Goal: Information Seeking & Learning: Learn about a topic

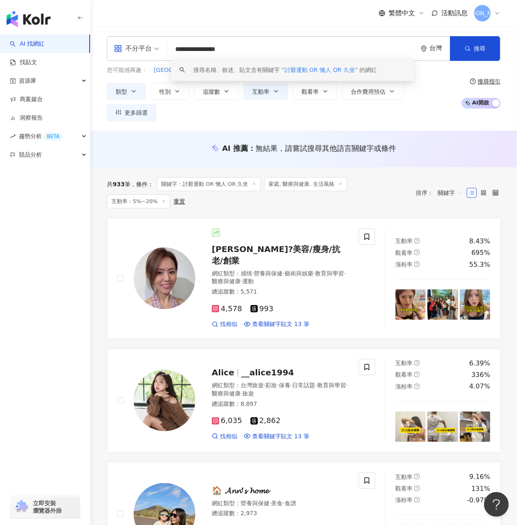
drag, startPoint x: 267, startPoint y: 47, endPoint x: 84, endPoint y: 43, distance: 182.5
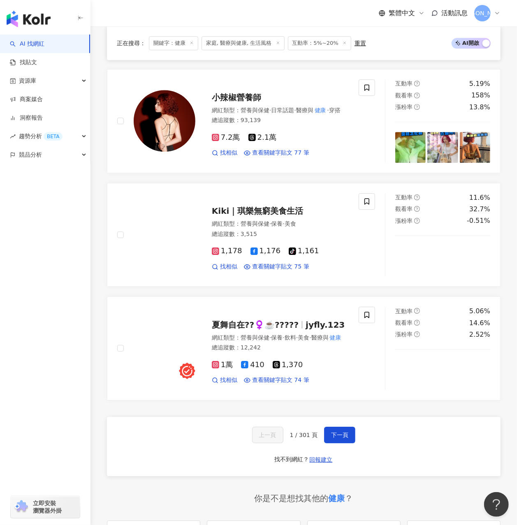
scroll to position [1205, 0]
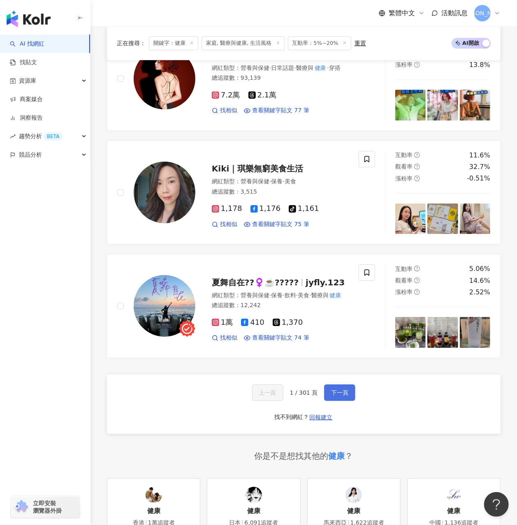
type input "**"
click at [326, 384] on button "下一頁" at bounding box center [339, 392] width 31 height 16
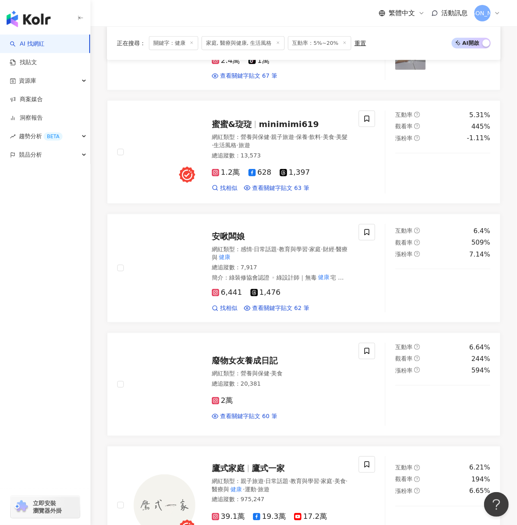
scroll to position [1277, 0]
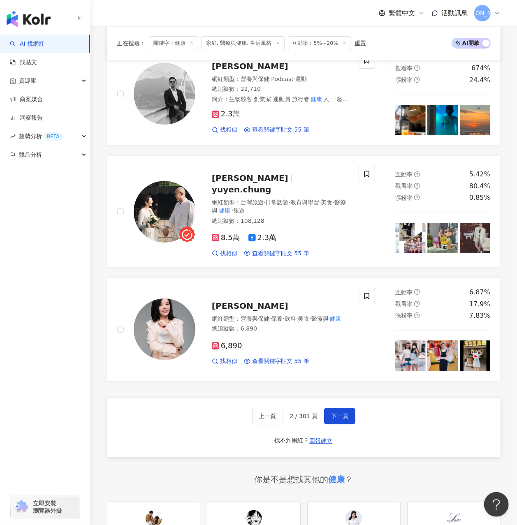
click at [311, 42] on span "互動率：5%~20%" at bounding box center [319, 43] width 63 height 14
click at [272, 45] on span "家庭, 醫療與健康, 生活風格" at bounding box center [242, 43] width 83 height 14
click at [252, 42] on span "家庭, 醫療與健康, 生活風格" at bounding box center [242, 43] width 83 height 14
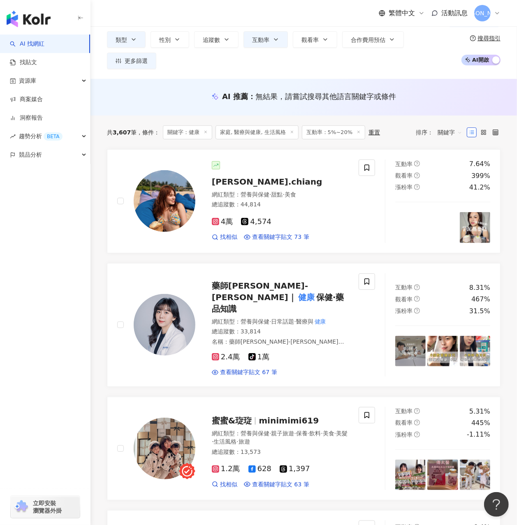
scroll to position [0, 0]
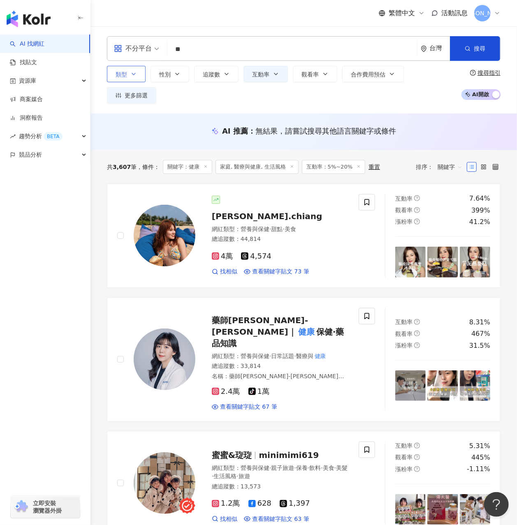
click at [138, 72] on button "類型" at bounding box center [126, 74] width 39 height 16
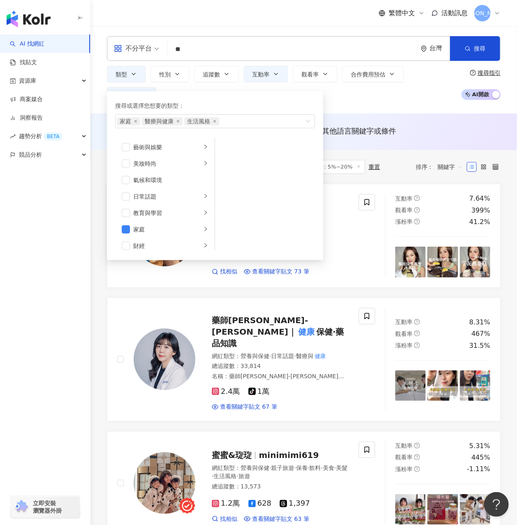
click at [113, 43] on div "不分平台" at bounding box center [136, 49] width 54 height 24
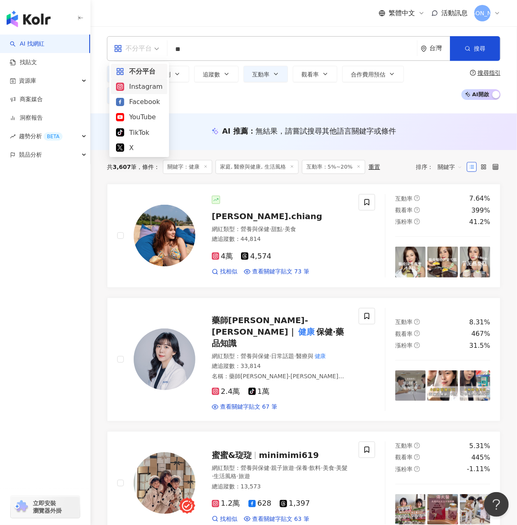
click at [133, 86] on div "Instagram" at bounding box center [139, 86] width 46 height 10
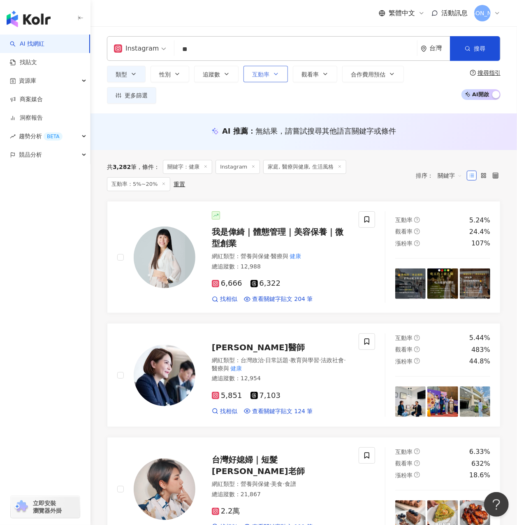
click at [263, 68] on button "互動率" at bounding box center [265, 74] width 44 height 16
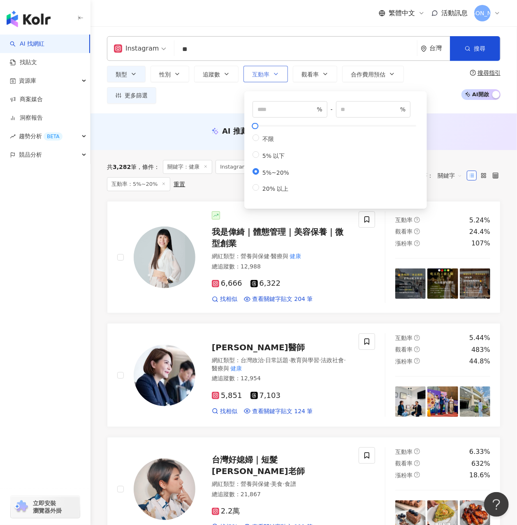
click at [263, 68] on button "互動率" at bounding box center [265, 74] width 44 height 16
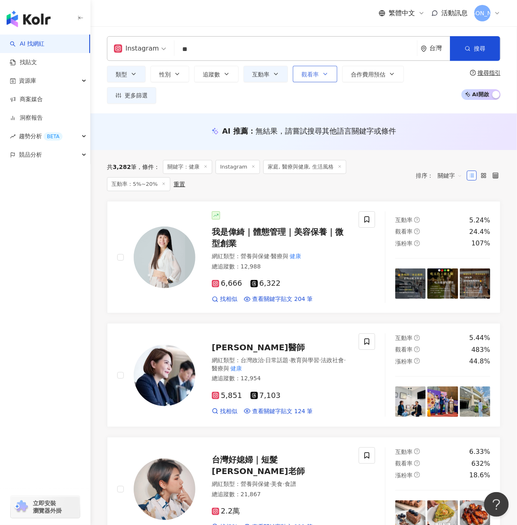
click at [314, 73] on span "觀看率" at bounding box center [309, 74] width 17 height 7
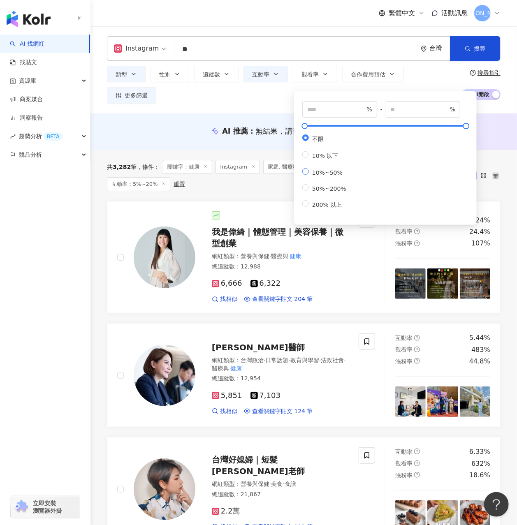
click at [327, 176] on span "10%~50%" at bounding box center [327, 172] width 37 height 7
type input "**"
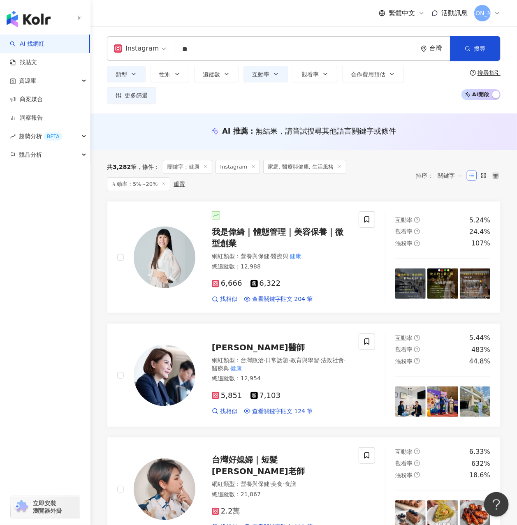
click at [508, 63] on div "Instagram ** 台灣 搜尋 customizedTag 網紅類型 醫療與 健康 醫療與 健康 / 心理 健康 健康 tiktok-icon 6,09…" at bounding box center [303, 69] width 426 height 67
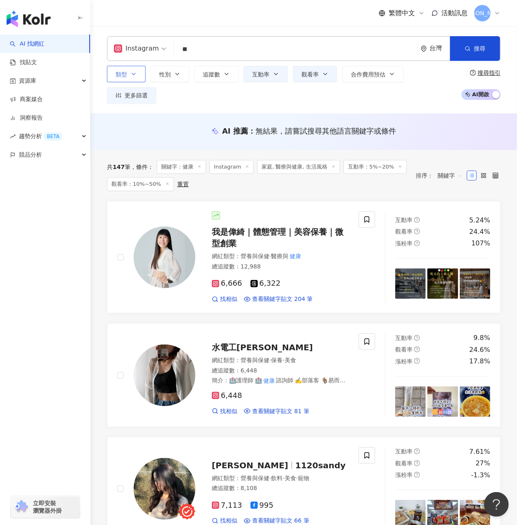
click at [132, 72] on icon "button" at bounding box center [133, 74] width 7 height 7
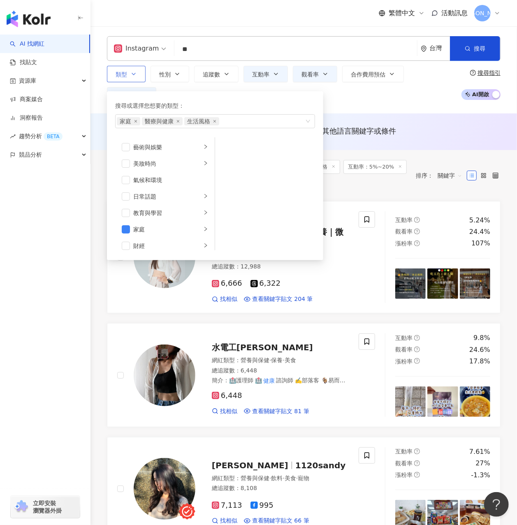
click at [132, 72] on icon "button" at bounding box center [133, 74] width 7 height 7
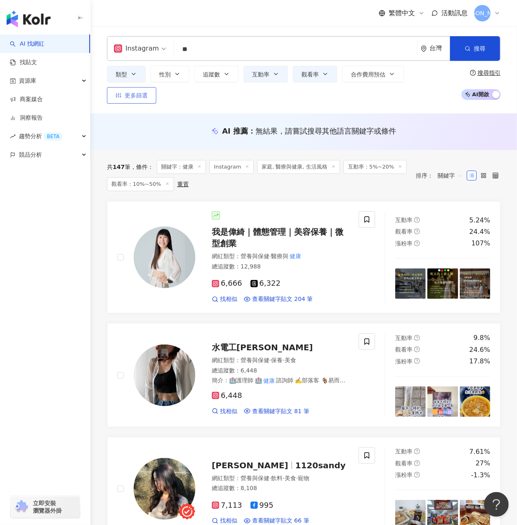
click at [145, 92] on span "更多篩選" at bounding box center [136, 95] width 23 height 7
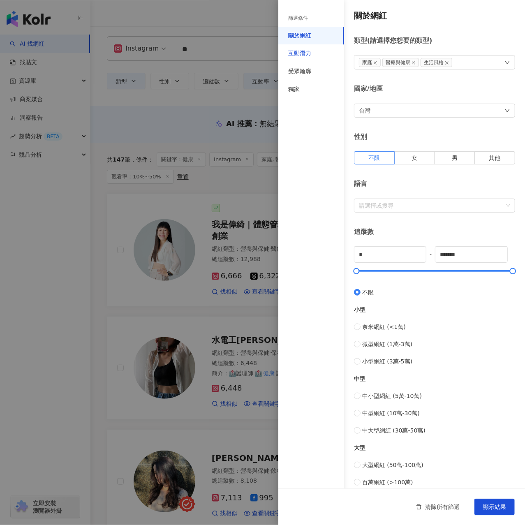
click at [308, 51] on div "互動潛力" at bounding box center [299, 53] width 23 height 8
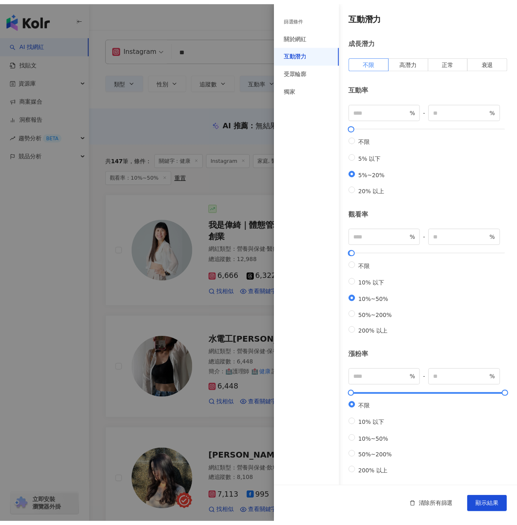
scroll to position [20, 0]
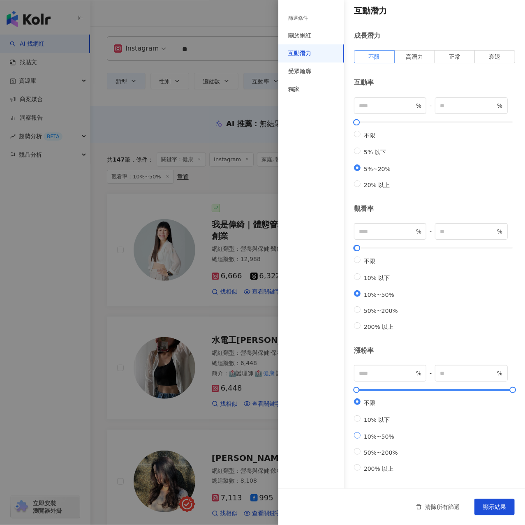
click at [383, 436] on span "10%~50%" at bounding box center [378, 436] width 37 height 7
type input "**"
click at [489, 498] on div "清除所有篩選 顯示結果" at bounding box center [401, 506] width 247 height 37
click at [488, 500] on button "顯示結果" at bounding box center [494, 506] width 40 height 16
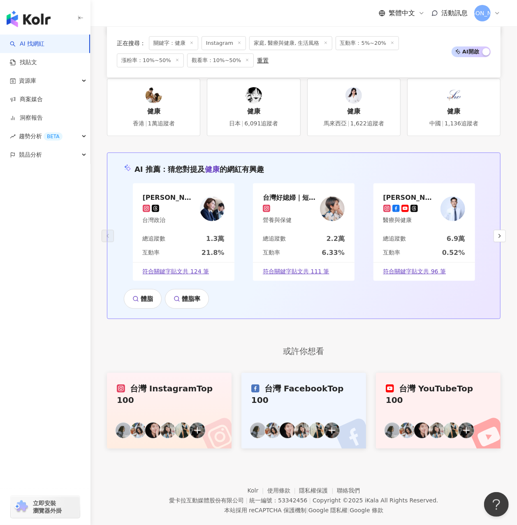
scroll to position [1631, 0]
